Goal: Transaction & Acquisition: Purchase product/service

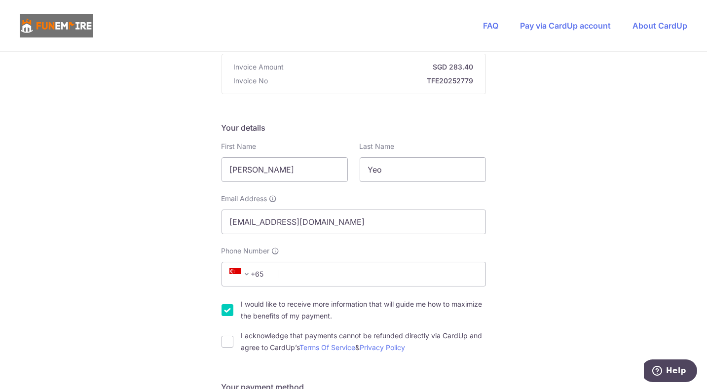
scroll to position [148, 0]
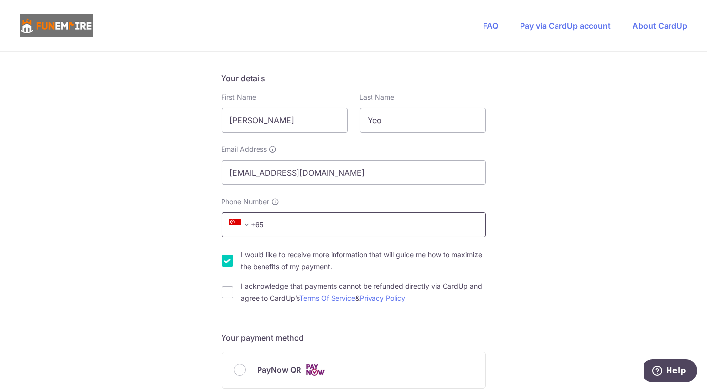
click at [330, 222] on input "Phone Number" at bounding box center [353, 225] width 264 height 25
type input "93851676"
type input "401358"
type input "[STREET_ADDRESS]"
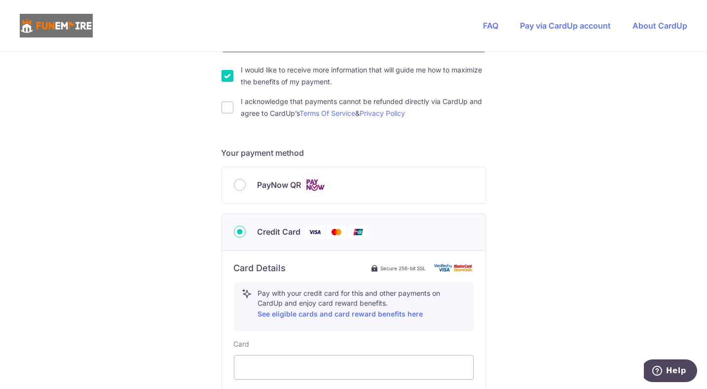
scroll to position [234, 0]
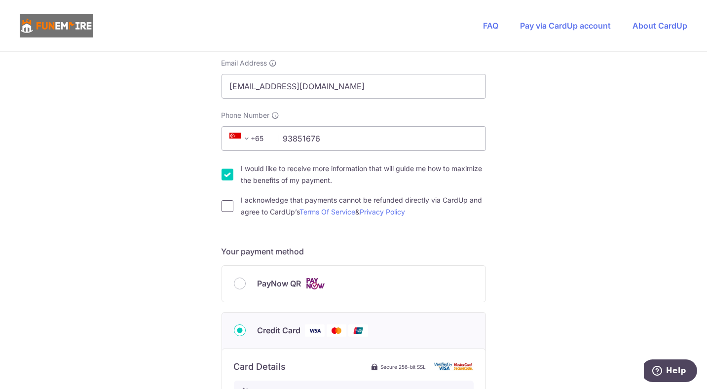
click at [225, 202] on input "I acknowledge that payments cannot be refunded directly via CardUp and agree to…" at bounding box center [227, 206] width 12 height 12
checkbox input "true"
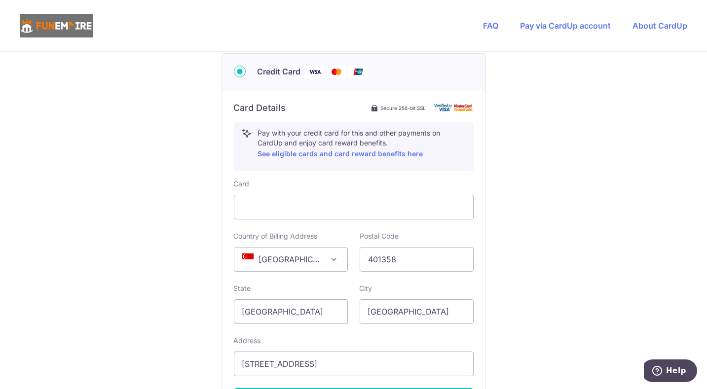
scroll to position [592, 0]
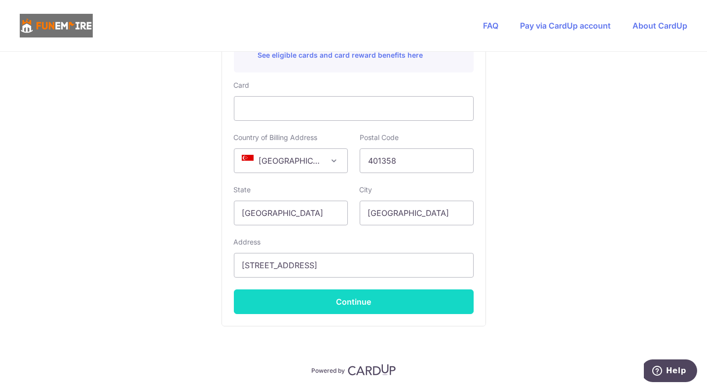
click at [335, 296] on button "Continue" at bounding box center [354, 301] width 240 height 25
click at [391, 297] on button "Continue" at bounding box center [354, 301] width 240 height 25
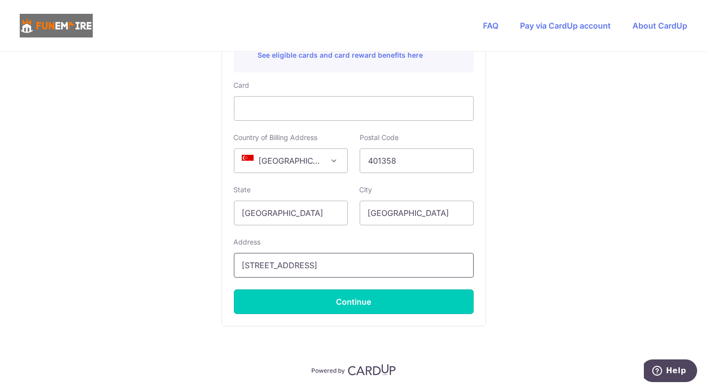
type input "**** 9969"
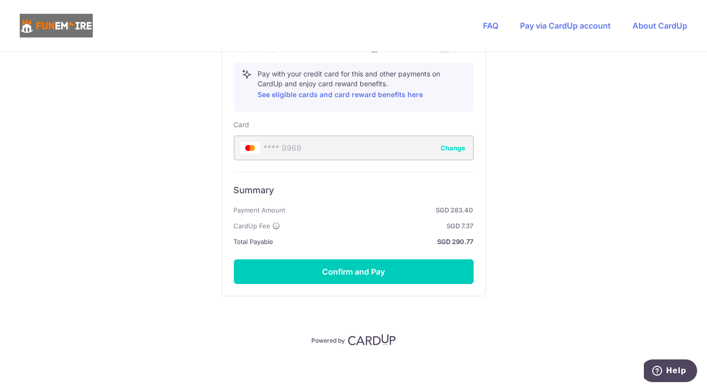
scroll to position [306, 0]
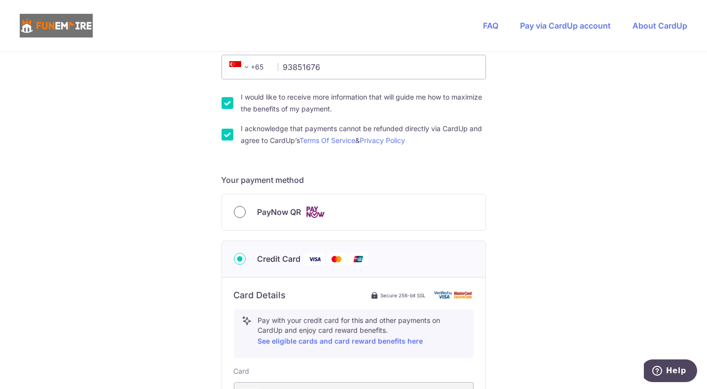
click at [239, 210] on input "PayNow QR" at bounding box center [240, 212] width 12 height 12
radio input "true"
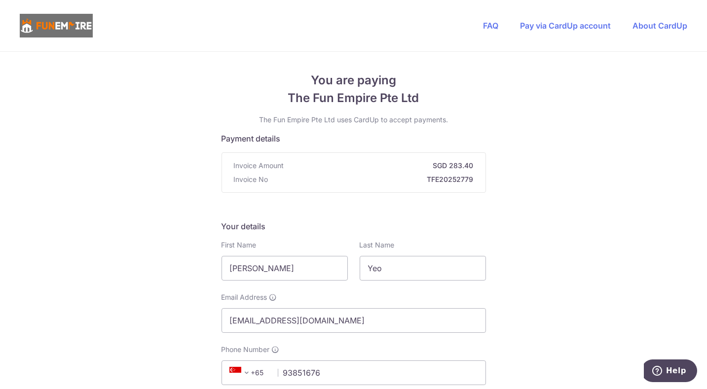
scroll to position [381, 0]
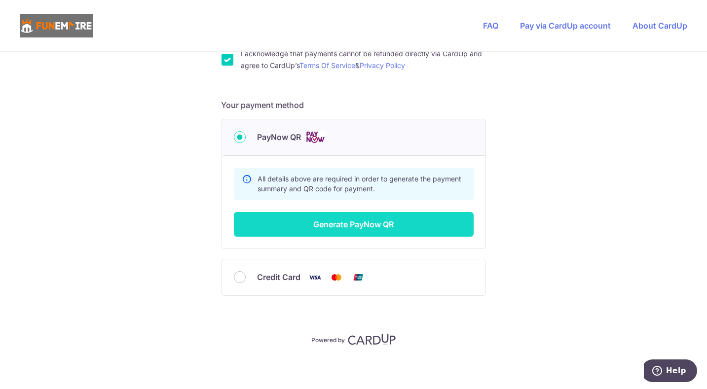
click at [290, 228] on button "Generate PayNow QR" at bounding box center [354, 224] width 240 height 25
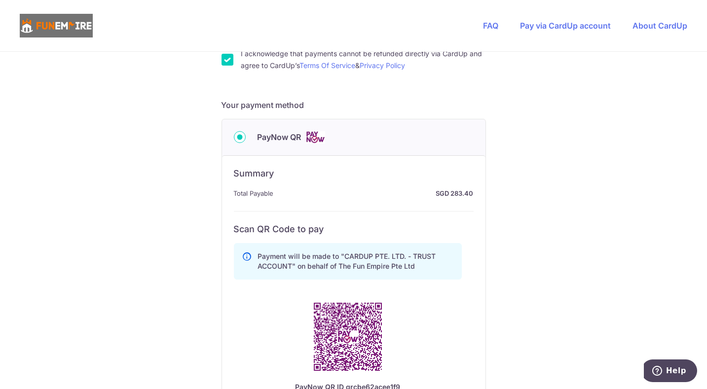
scroll to position [479, 0]
